Goal: Task Accomplishment & Management: Use online tool/utility

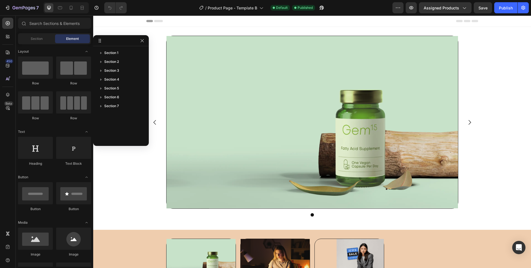
drag, startPoint x: 202, startPoint y: 75, endPoint x: 141, endPoint y: 84, distance: 61.7
click at [142, 40] on icon "button" at bounding box center [142, 40] width 4 height 4
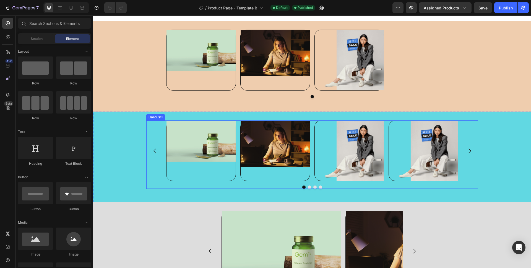
scroll to position [206, 0]
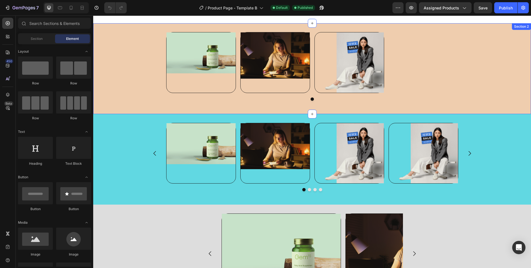
click at [131, 72] on div "Image Image Image Carousel" at bounding box center [312, 68] width 438 height 73
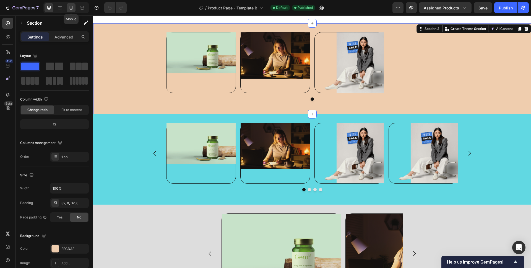
click at [73, 10] on icon at bounding box center [71, 8] width 6 height 6
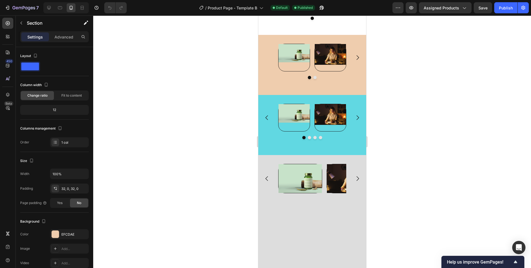
scroll to position [35, 0]
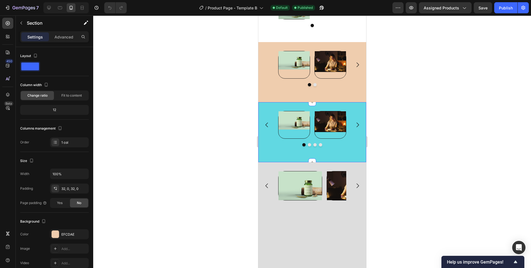
click at [353, 102] on div "Image Image Image Image Carousel Section 3" at bounding box center [312, 132] width 108 height 60
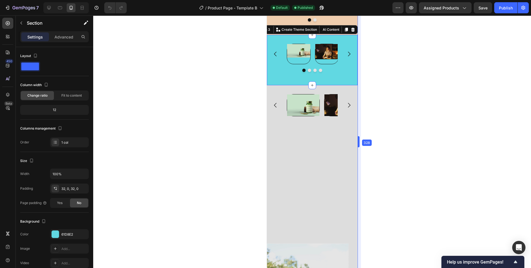
scroll to position [121, 0]
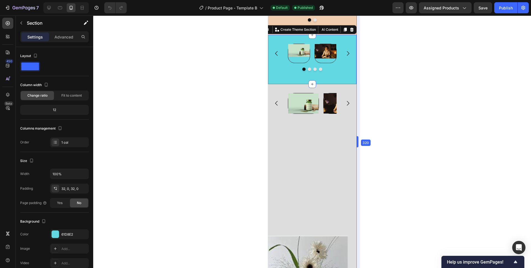
drag, startPoint x: 367, startPoint y: 138, endPoint x: 337, endPoint y: 137, distance: 30.2
click at [6, 67] on icon at bounding box center [8, 66] width 6 height 6
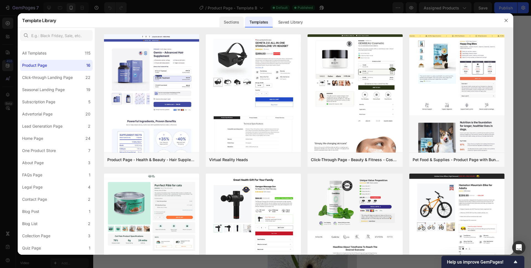
click at [237, 27] on div "Sections" at bounding box center [231, 20] width 25 height 14
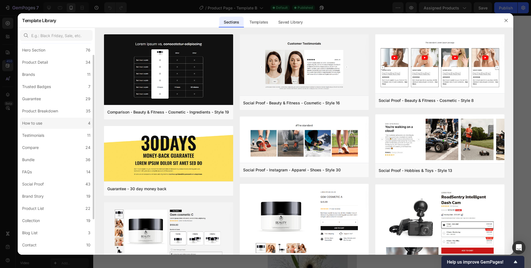
scroll to position [17, 0]
click at [506, 19] on icon "button" at bounding box center [506, 20] width 4 height 4
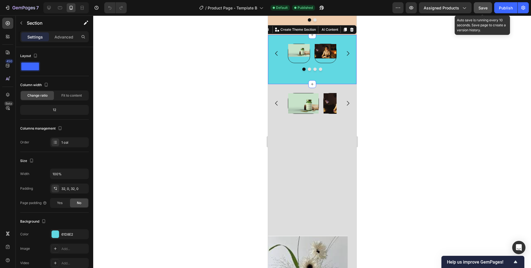
click at [488, 11] on button "Save" at bounding box center [483, 7] width 18 height 11
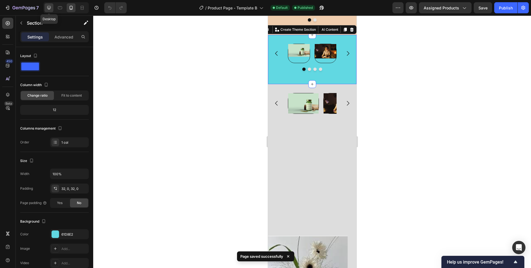
click at [50, 8] on icon at bounding box center [49, 8] width 4 height 4
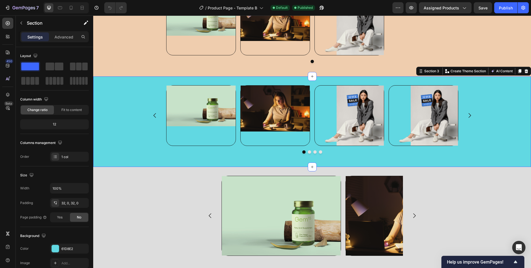
scroll to position [163, 0]
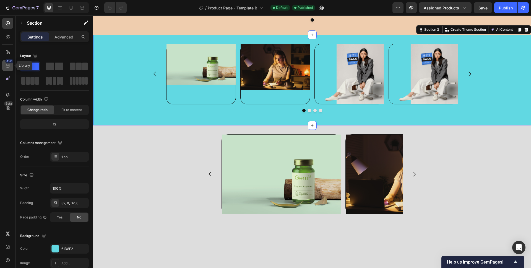
click at [7, 63] on div "450" at bounding box center [9, 61] width 8 height 4
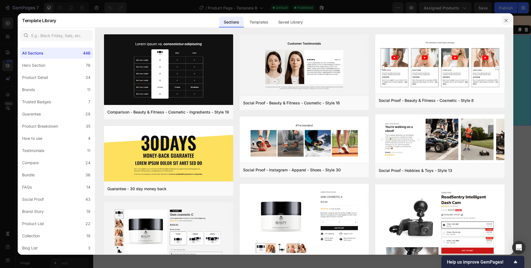
drag, startPoint x: 510, startPoint y: 20, endPoint x: 411, endPoint y: 8, distance: 100.0
click at [510, 20] on button "button" at bounding box center [506, 20] width 9 height 9
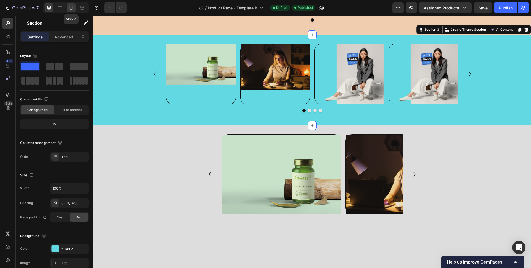
click at [74, 7] on div at bounding box center [71, 7] width 9 height 9
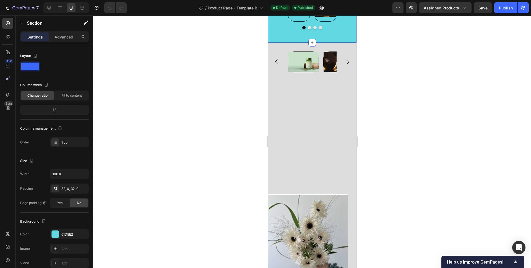
scroll to position [121, 0]
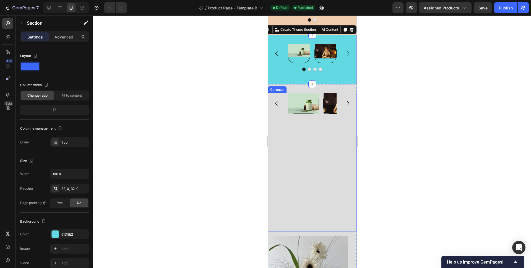
click at [330, 159] on div "Image Image Carousel" at bounding box center [312, 162] width 88 height 138
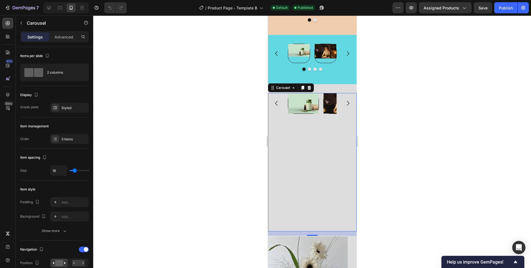
scroll to position [84, 0]
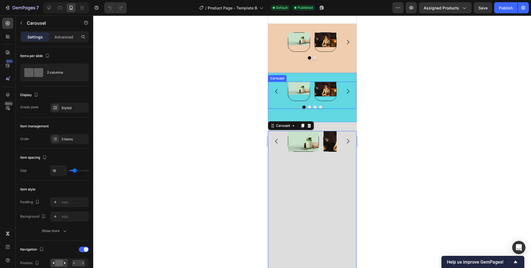
click at [280, 78] on div "Carousel" at bounding box center [277, 78] width 16 height 5
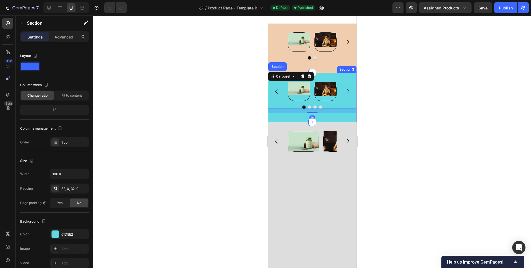
click at [326, 74] on div "Image Image Image Image Carousel Section 16 Section 3" at bounding box center [312, 97] width 88 height 49
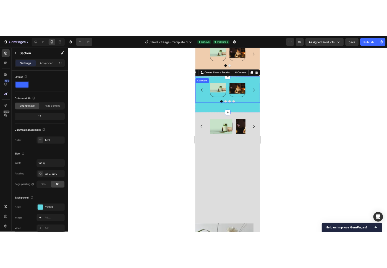
scroll to position [64, 0]
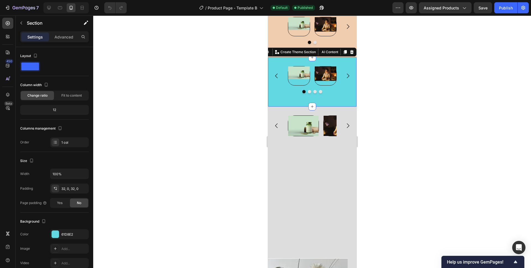
drag, startPoint x: 401, startPoint y: 160, endPoint x: 218, endPoint y: 157, distance: 182.5
click at [401, 160] on div at bounding box center [312, 141] width 438 height 252
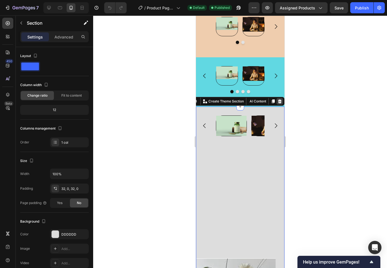
click at [280, 103] on icon at bounding box center [280, 101] width 4 height 4
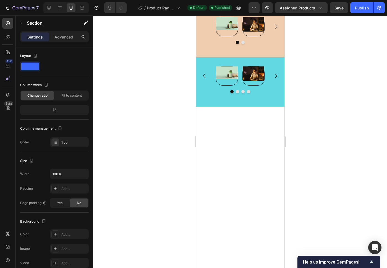
click at [277, 107] on div at bounding box center [240, 189] width 88 height 166
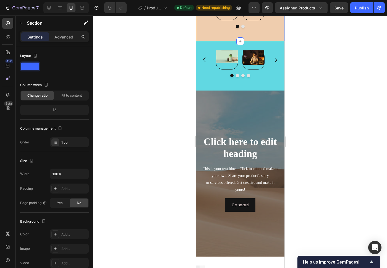
scroll to position [81, 0]
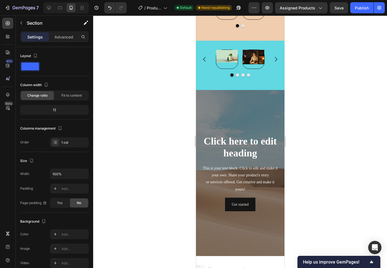
click at [316, 48] on div at bounding box center [240, 141] width 294 height 252
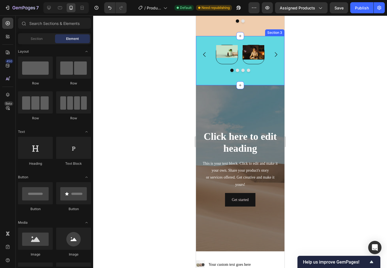
scroll to position [88, 0]
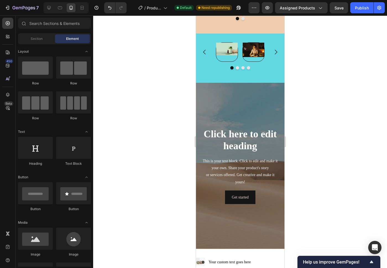
drag, startPoint x: 321, startPoint y: 45, endPoint x: 291, endPoint y: 42, distance: 30.2
click at [319, 45] on div at bounding box center [240, 141] width 294 height 252
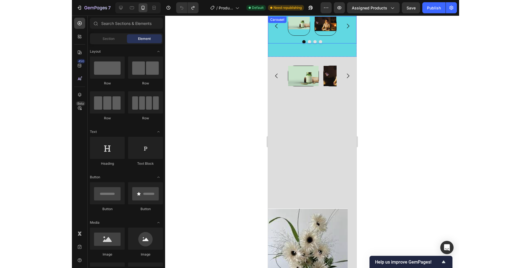
scroll to position [114, 0]
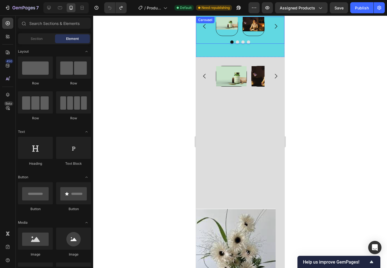
click at [210, 28] on button "Carousel Back Arrow" at bounding box center [204, 26] width 15 height 15
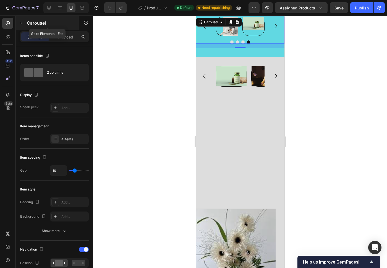
click at [24, 24] on button "button" at bounding box center [21, 23] width 9 height 9
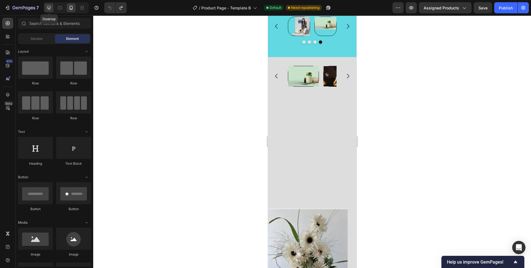
click at [45, 8] on div at bounding box center [49, 7] width 9 height 9
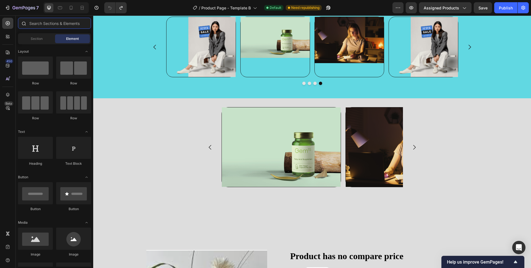
click at [61, 23] on input "text" at bounding box center [54, 23] width 73 height 11
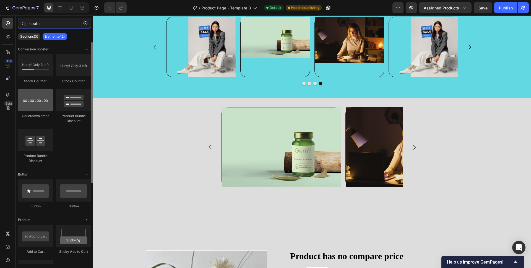
type input "coutn"
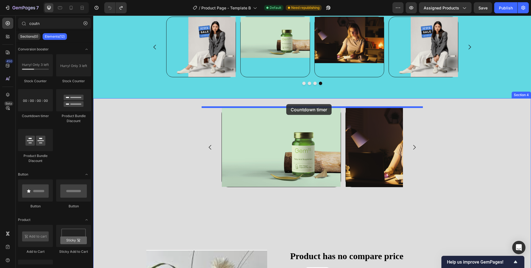
drag, startPoint x: 134, startPoint y: 123, endPoint x: 288, endPoint y: 105, distance: 155.3
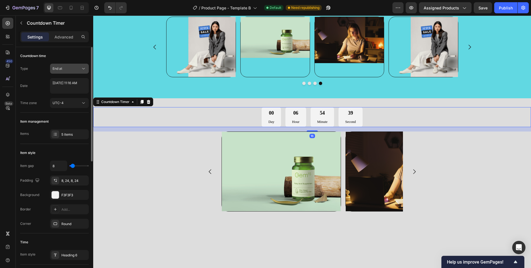
click at [73, 72] on button "End at" at bounding box center [69, 69] width 39 height 10
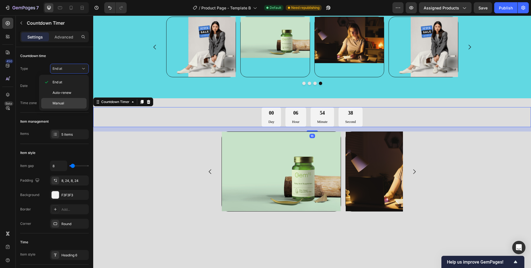
click at [68, 99] on div "Manual" at bounding box center [63, 103] width 45 height 11
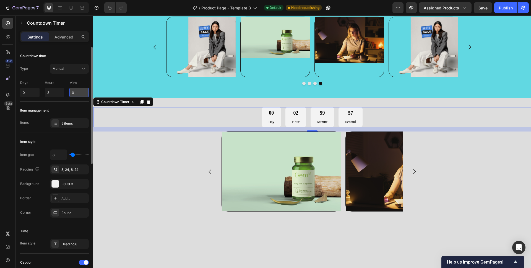
click at [74, 93] on input "0" at bounding box center [78, 92] width 19 height 9
type input "1"
click at [58, 92] on input "3" at bounding box center [54, 92] width 19 height 9
type input "0"
click at [75, 101] on div "Item management Items 5 items" at bounding box center [54, 116] width 69 height 31
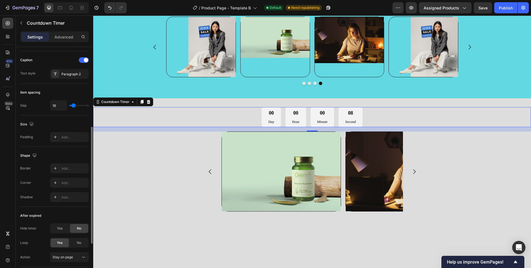
scroll to position [242, 0]
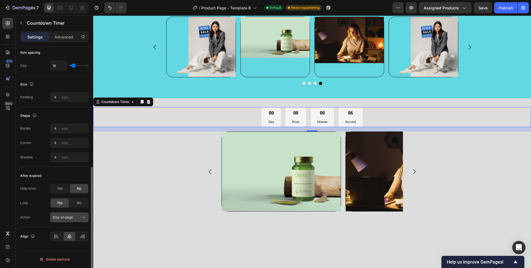
click at [78, 217] on div "Stay on page" at bounding box center [67, 217] width 28 height 5
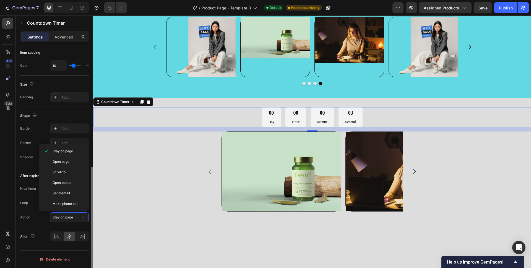
click at [33, 223] on div "After expired Hide timer Yes No Loop Yes No Action Stay on page" at bounding box center [54, 197] width 69 height 60
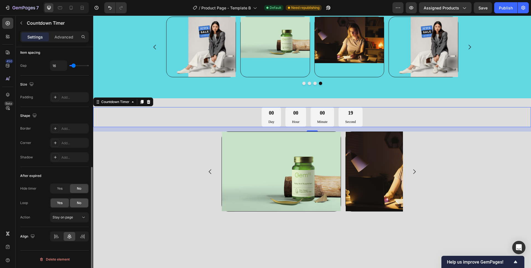
click at [80, 204] on span "No" at bounding box center [79, 202] width 4 height 5
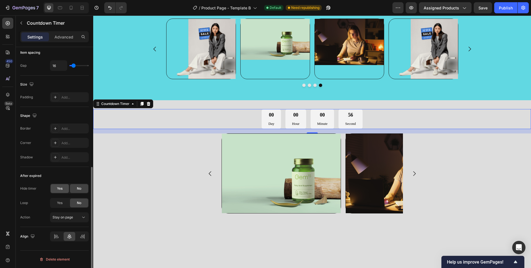
click at [63, 189] on div "Yes" at bounding box center [60, 188] width 18 height 9
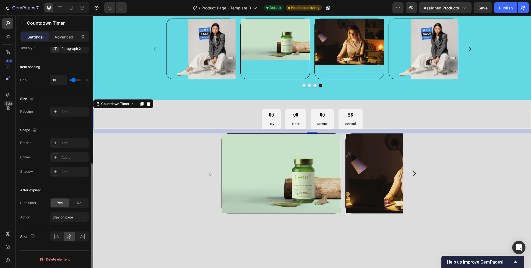
scroll to position [228, 0]
click at [85, 201] on div "No" at bounding box center [79, 202] width 18 height 9
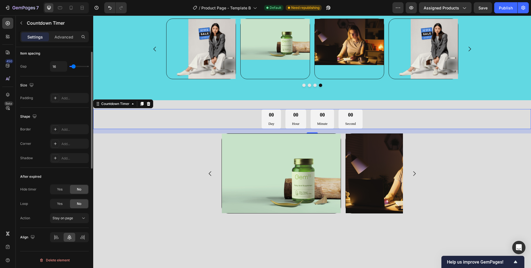
scroll to position [0, 0]
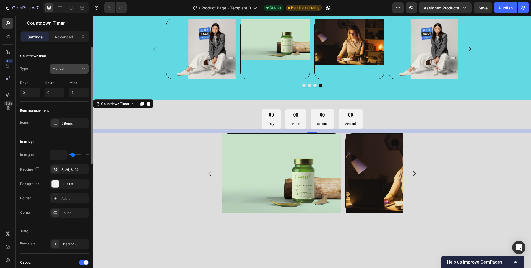
click at [74, 70] on div "Manual" at bounding box center [67, 68] width 28 height 5
click at [82, 50] on div "Countdown time Type Manual Days 0 Hours 0 Mins 1" at bounding box center [54, 74] width 69 height 54
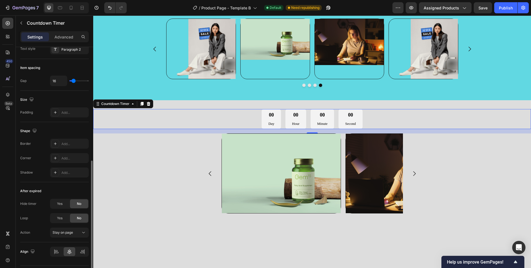
scroll to position [242, 0]
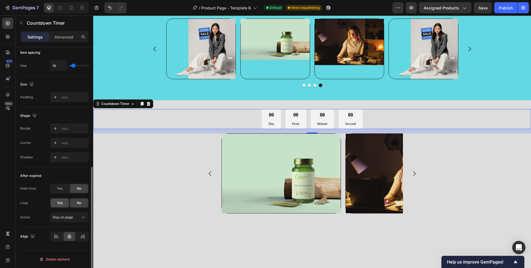
click at [61, 205] on span "Yes" at bounding box center [60, 202] width 6 height 5
click at [78, 205] on span "No" at bounding box center [79, 202] width 4 height 5
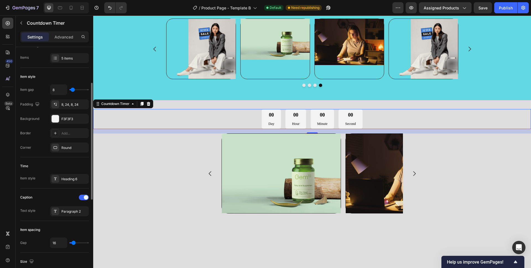
scroll to position [67, 0]
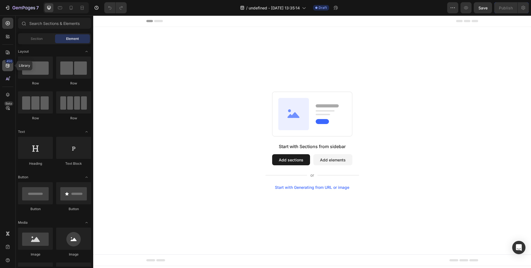
click at [7, 63] on div "450" at bounding box center [9, 61] width 8 height 4
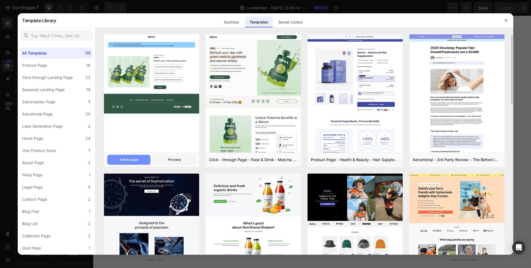
click at [143, 159] on button "Add to page" at bounding box center [128, 160] width 43 height 10
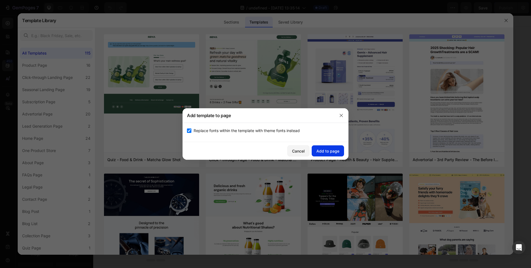
click at [329, 149] on div "Add to page" at bounding box center [327, 151] width 23 height 6
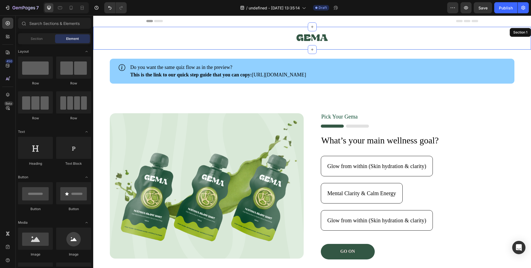
scroll to position [11, 0]
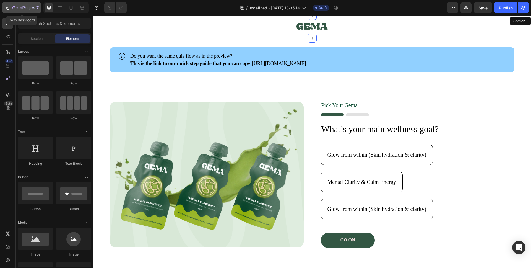
click at [8, 7] on icon "button" at bounding box center [8, 8] width 6 height 6
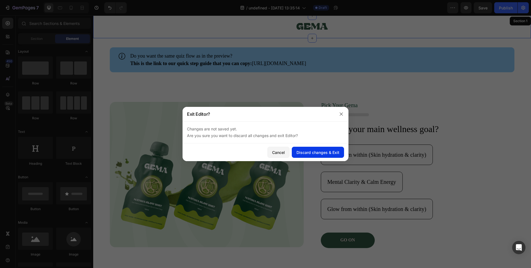
click at [305, 148] on button "Discard changes & Exit" at bounding box center [318, 152] width 52 height 11
